Goal: Check status: Check status

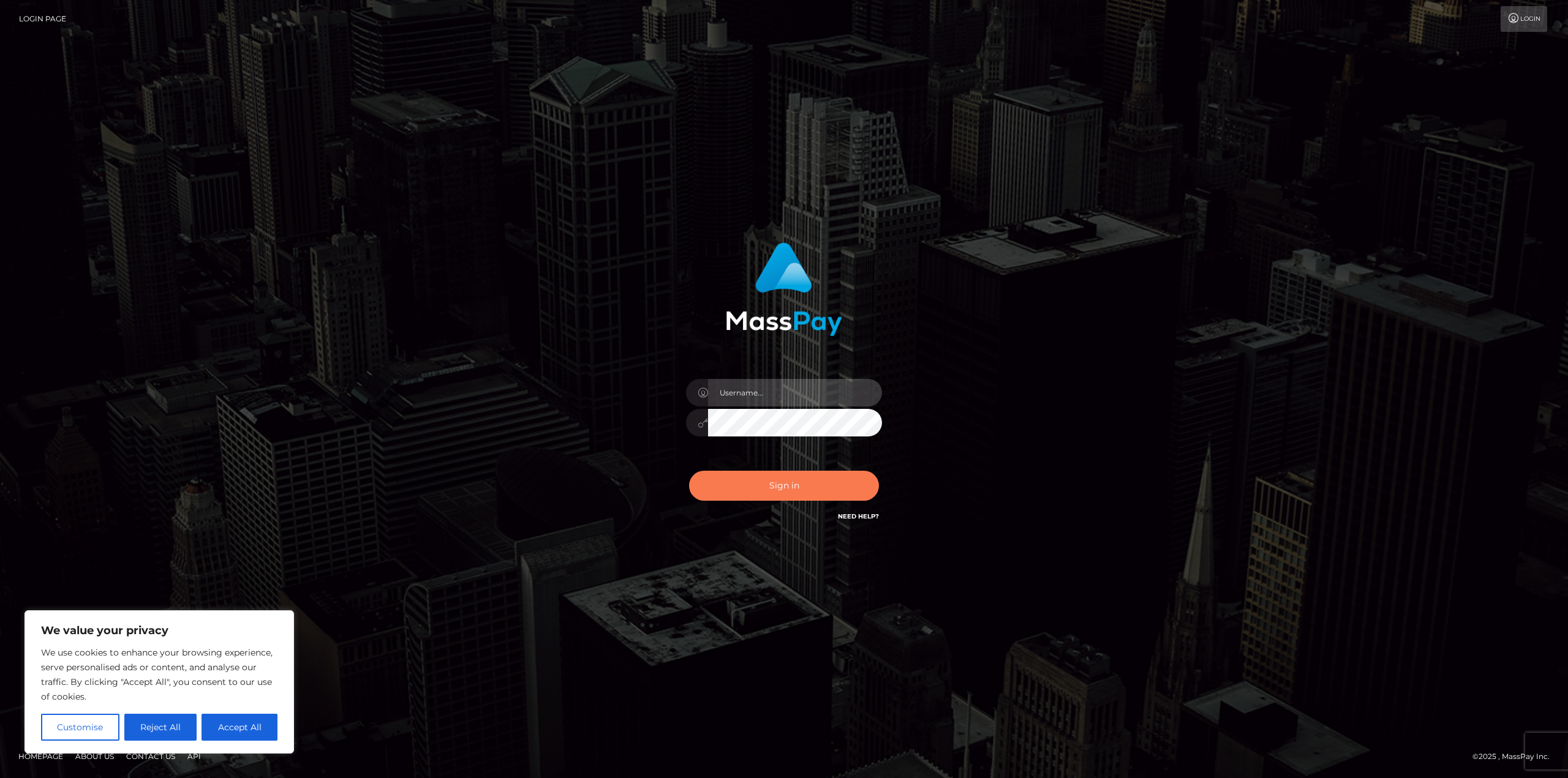
type input "matthewlebenson"
click at [758, 480] on button "Sign in" at bounding box center [783, 485] width 190 height 30
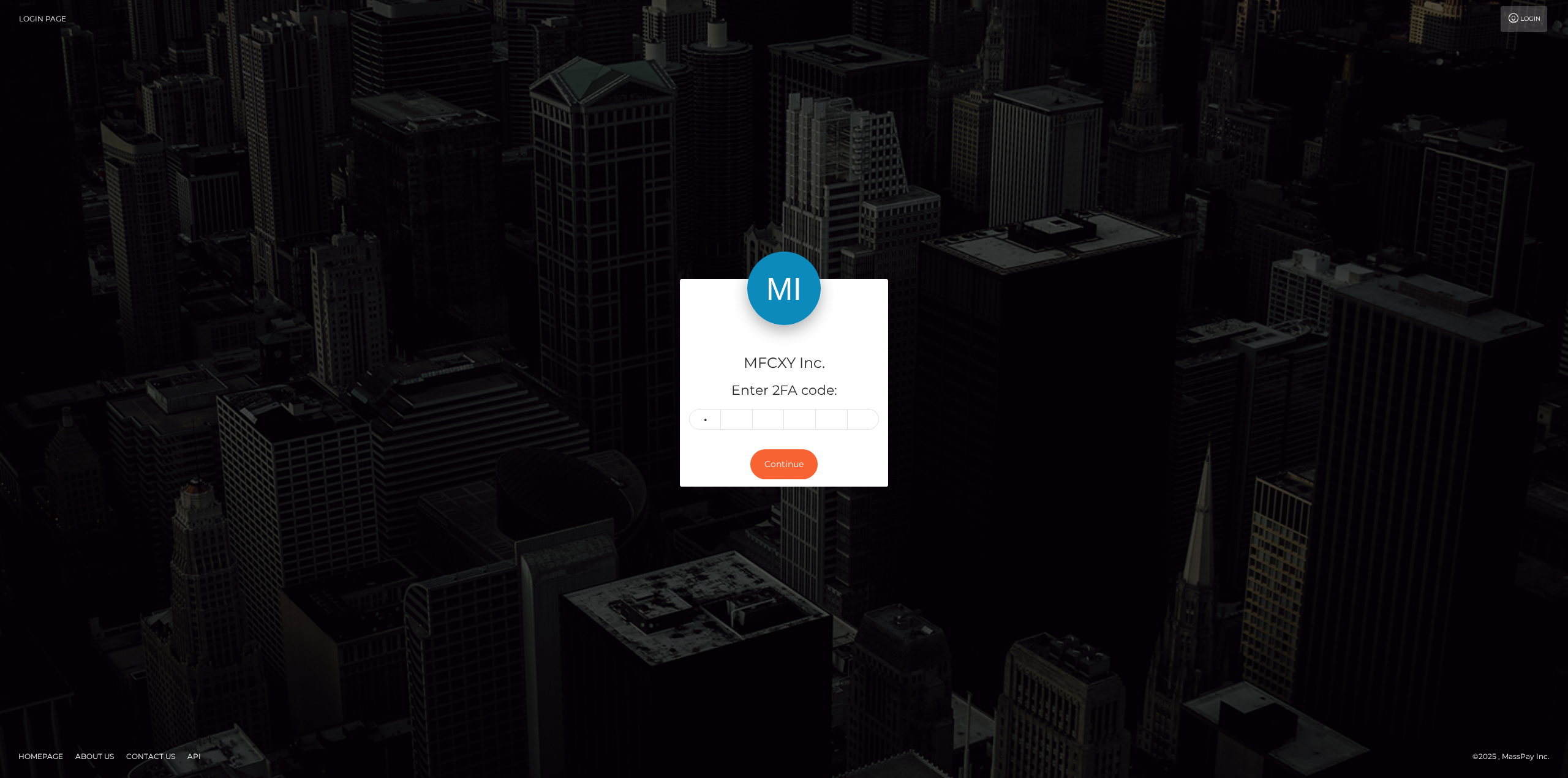
type input "8"
type input "3"
type input "6"
type input "4"
type input "2"
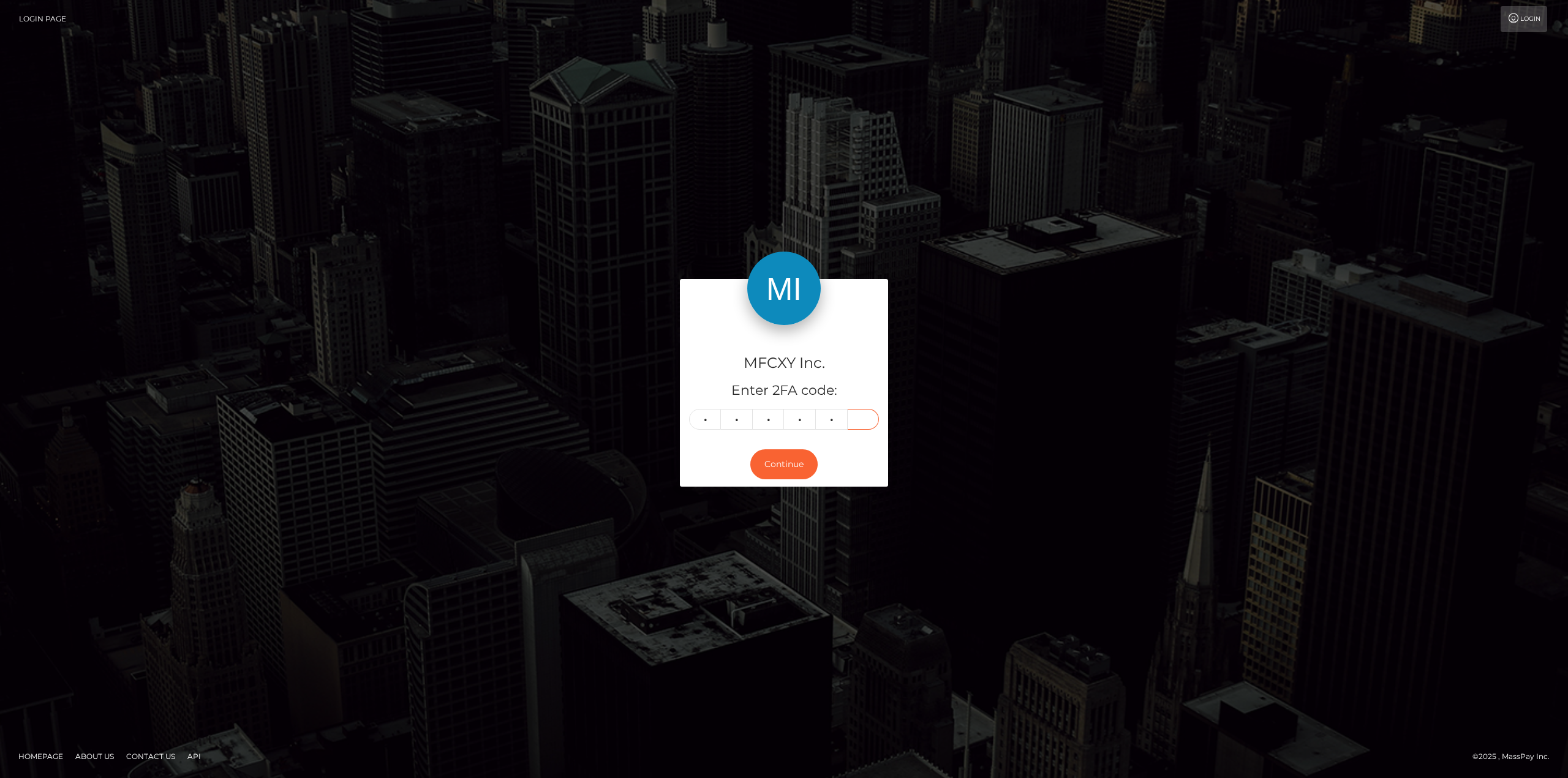
type input "2"
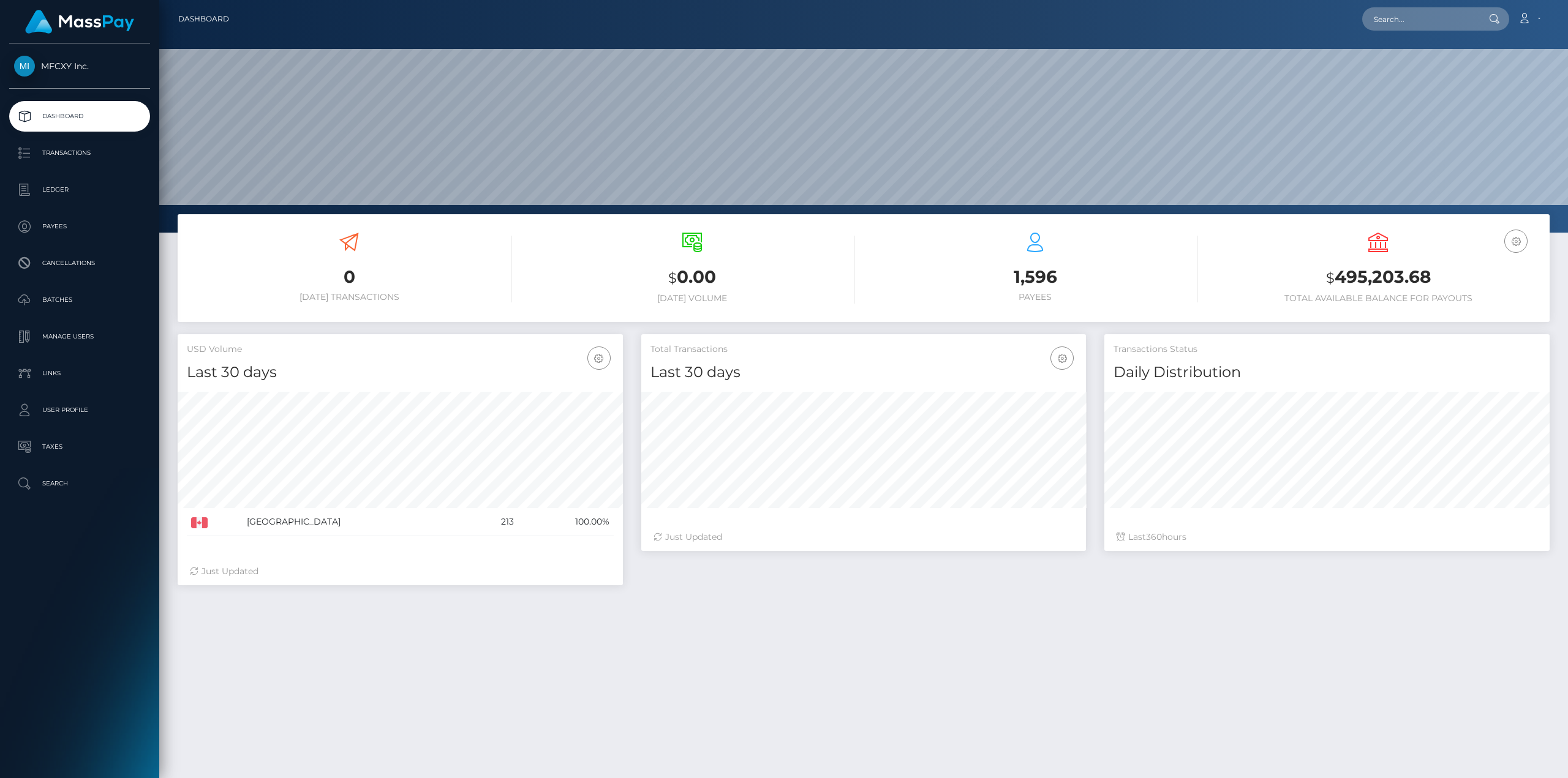
scroll to position [217, 445]
click at [61, 298] on p "Batches" at bounding box center [80, 300] width 131 height 18
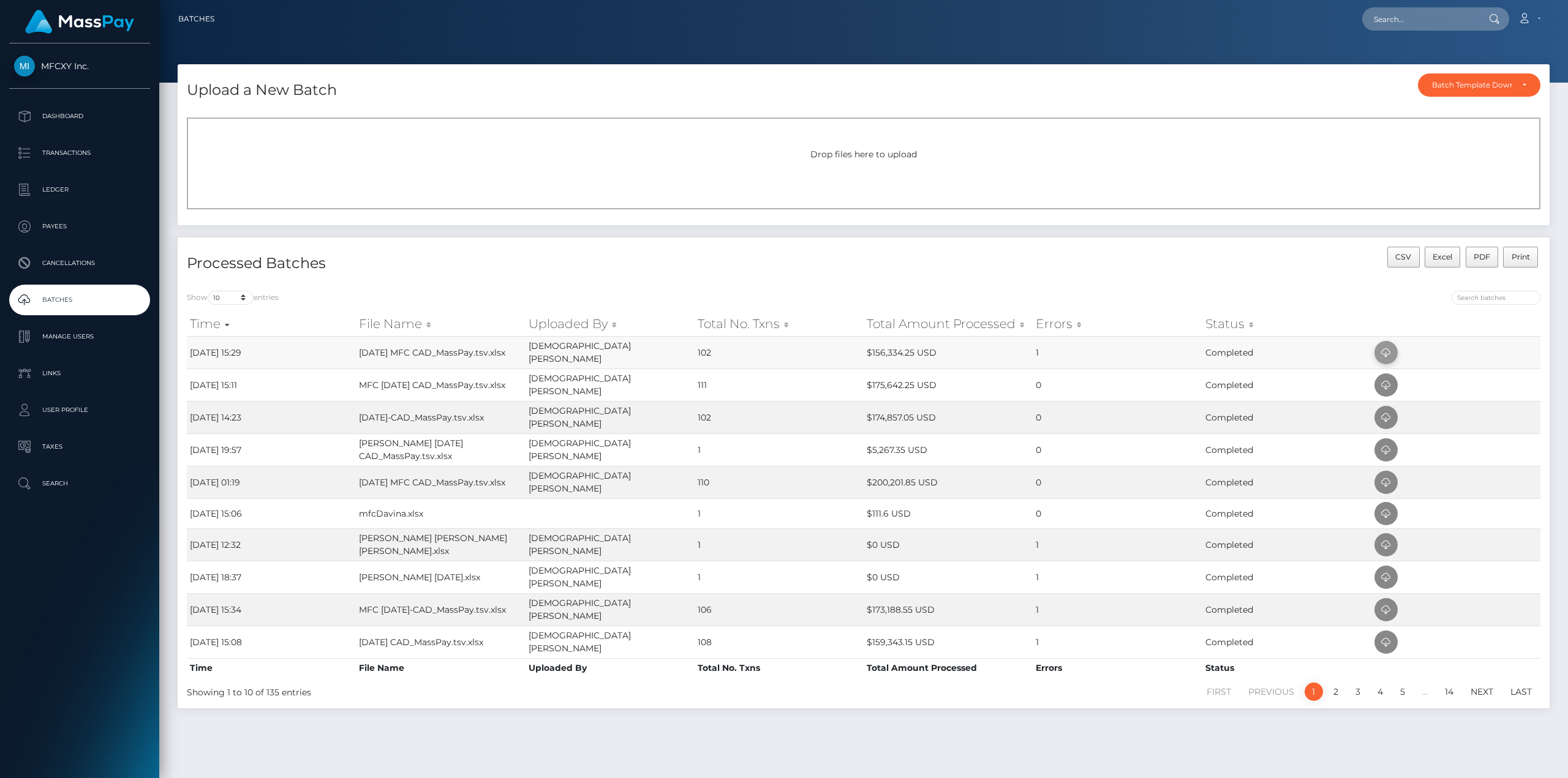
click at [1385, 350] on icon at bounding box center [1386, 353] width 15 height 16
